Goal: Find contact information: Find contact information

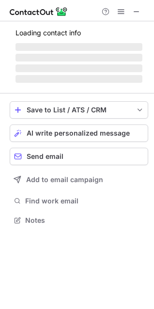
scroll to position [202, 154]
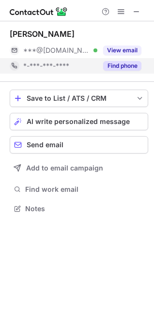
click at [119, 65] on button "Find phone" at bounding box center [122, 66] width 38 height 10
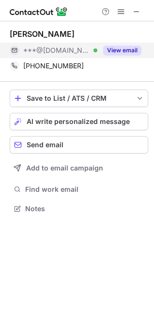
click at [117, 51] on button "View email" at bounding box center [122, 51] width 38 height 10
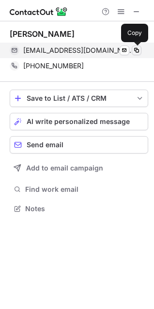
click at [138, 50] on span at bounding box center [137, 51] width 8 height 8
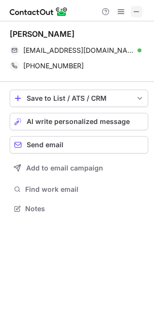
click at [136, 10] on span at bounding box center [137, 12] width 8 height 8
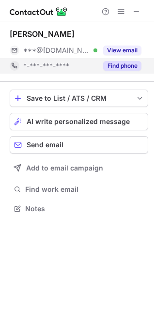
click at [130, 50] on button "View email" at bounding box center [122, 51] width 38 height 10
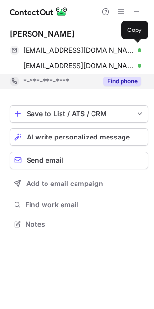
scroll to position [218, 154]
click at [126, 83] on button "Find phone" at bounding box center [122, 82] width 38 height 10
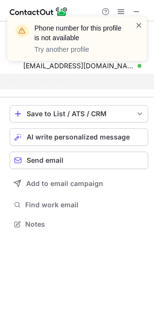
click at [136, 26] on span at bounding box center [139, 25] width 8 height 10
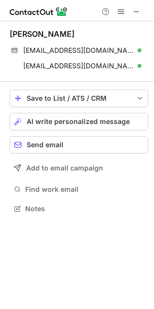
scroll to position [202, 154]
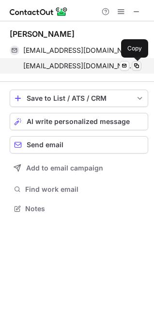
click at [136, 66] on span at bounding box center [137, 66] width 8 height 8
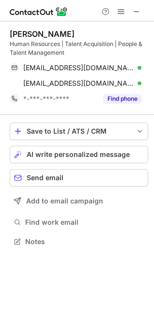
scroll to position [235, 154]
click at [138, 8] on span at bounding box center [137, 12] width 8 height 8
